Goal: Transaction & Acquisition: Purchase product/service

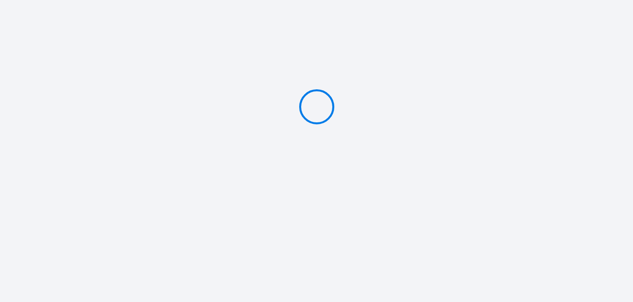
type input "Deposit 299 €"
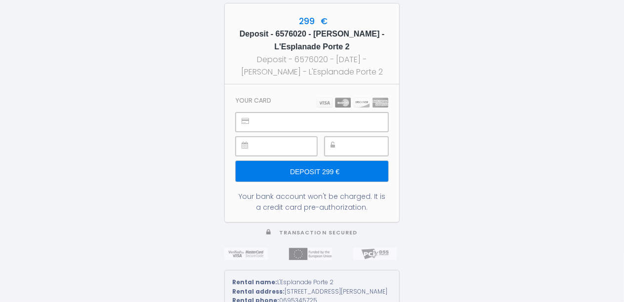
click at [308, 164] on input "Deposit 299 €" at bounding box center [312, 171] width 153 height 21
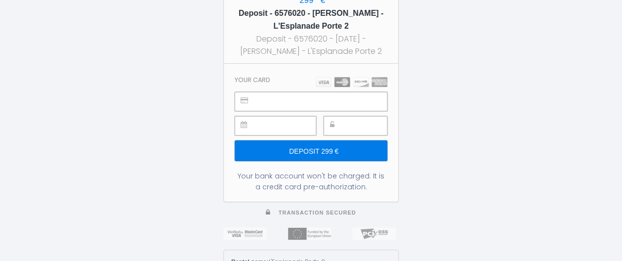
type input "Deposit 299 €"
